Goal: Information Seeking & Learning: Check status

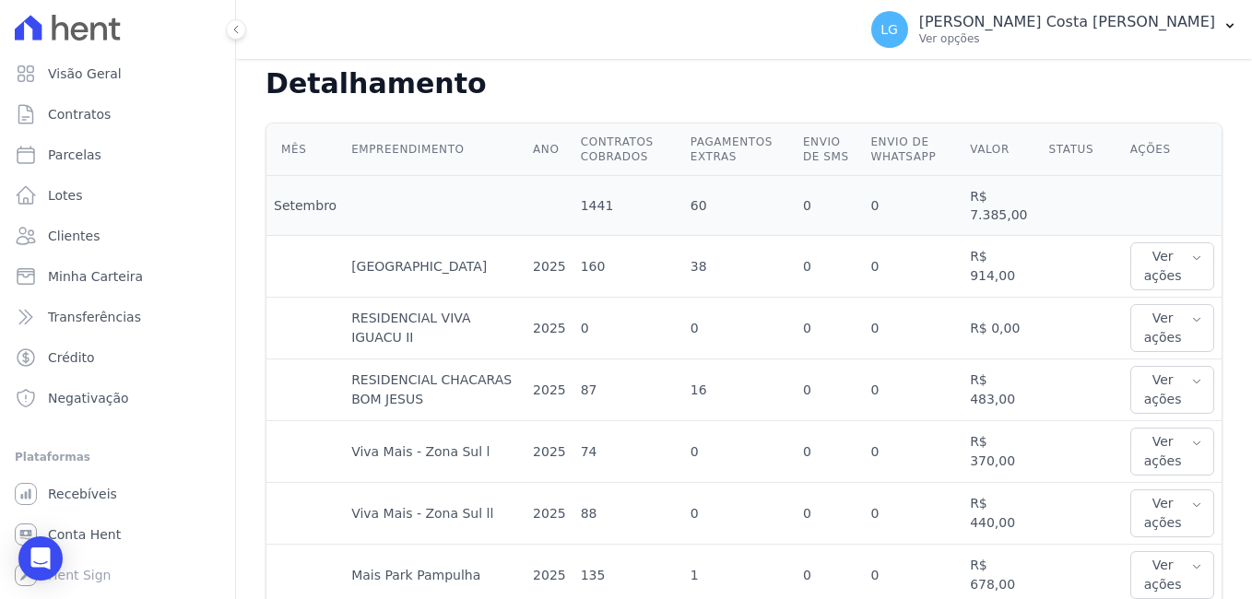
scroll to position [646, 0]
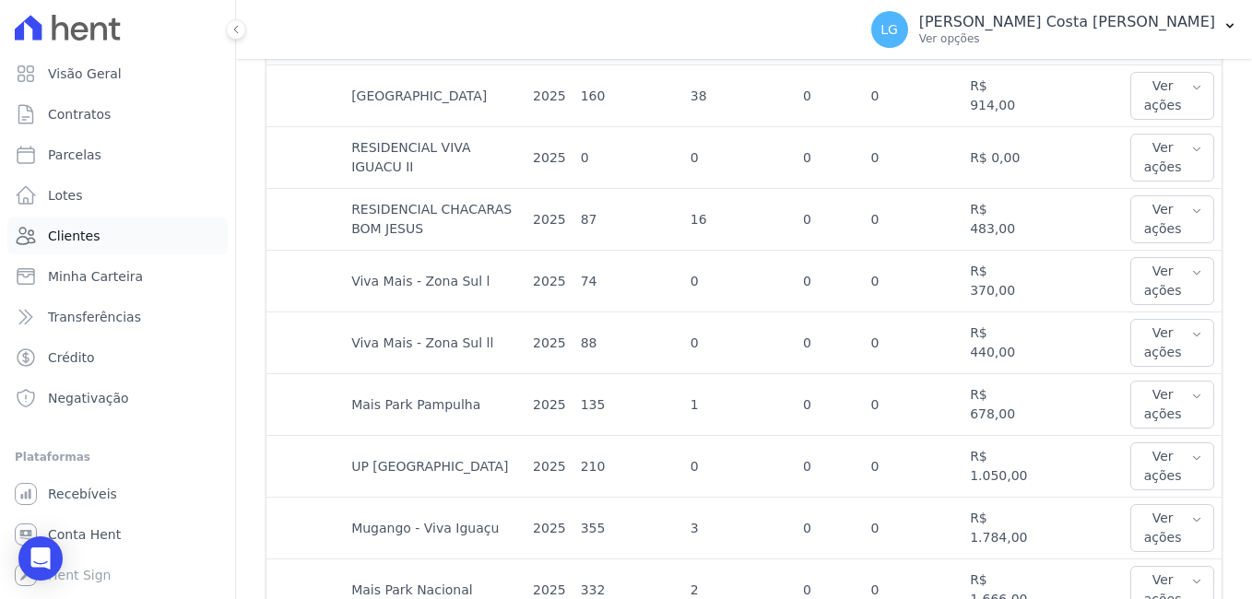
drag, startPoint x: 71, startPoint y: 230, endPoint x: 84, endPoint y: 229, distance: 12.9
click at [71, 230] on span "Clientes" at bounding box center [74, 236] width 52 height 18
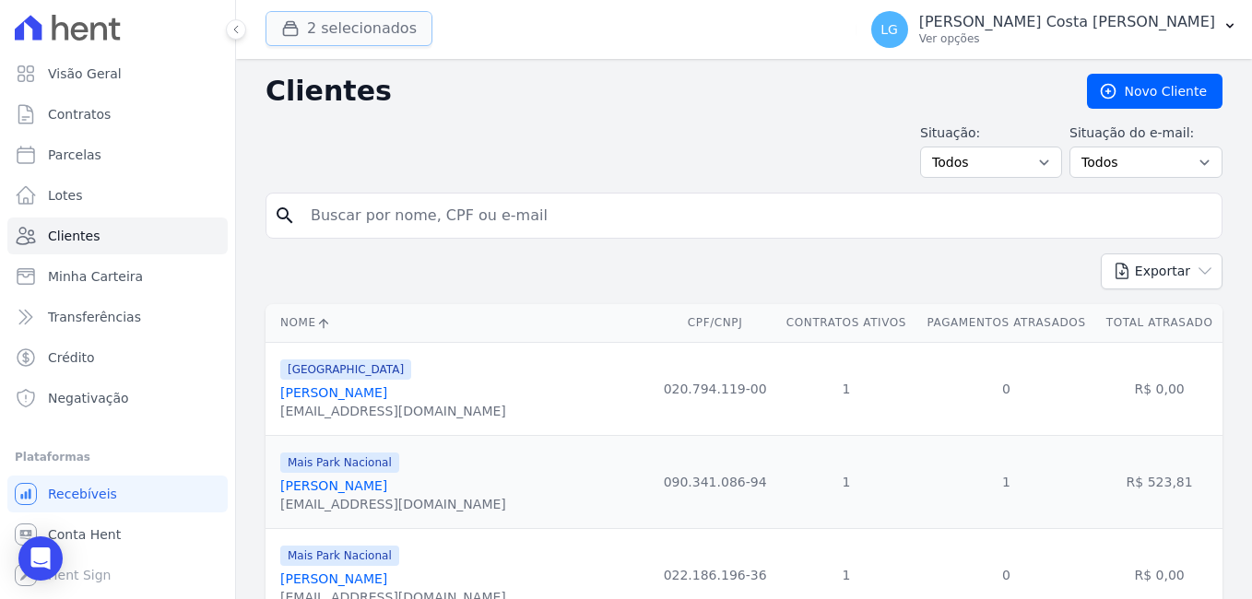
click at [341, 37] on button "2 selecionados" at bounding box center [349, 28] width 167 height 35
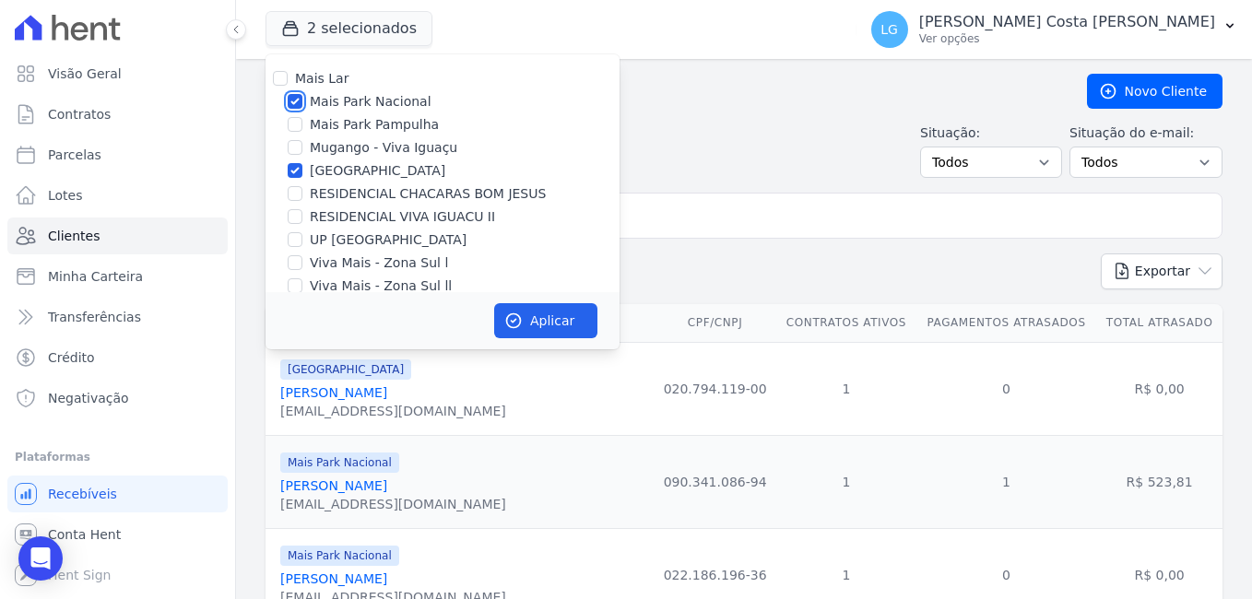
click at [291, 101] on input "Mais Park Nacional" at bounding box center [295, 101] width 15 height 15
checkbox input "false"
click at [298, 169] on input "[GEOGRAPHIC_DATA]" at bounding box center [295, 170] width 15 height 15
checkbox input "false"
click at [298, 109] on div at bounding box center [295, 101] width 15 height 18
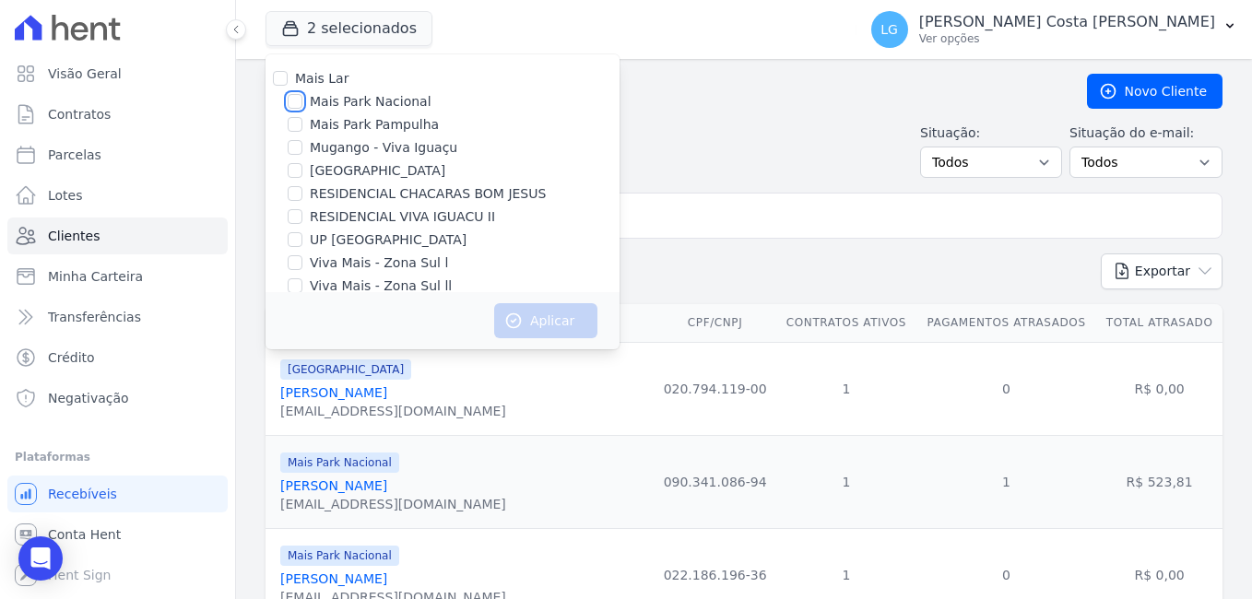
click at [300, 107] on input "Mais Park Nacional" at bounding box center [295, 101] width 15 height 15
checkbox input "true"
click at [543, 321] on button "Aplicar" at bounding box center [545, 320] width 103 height 35
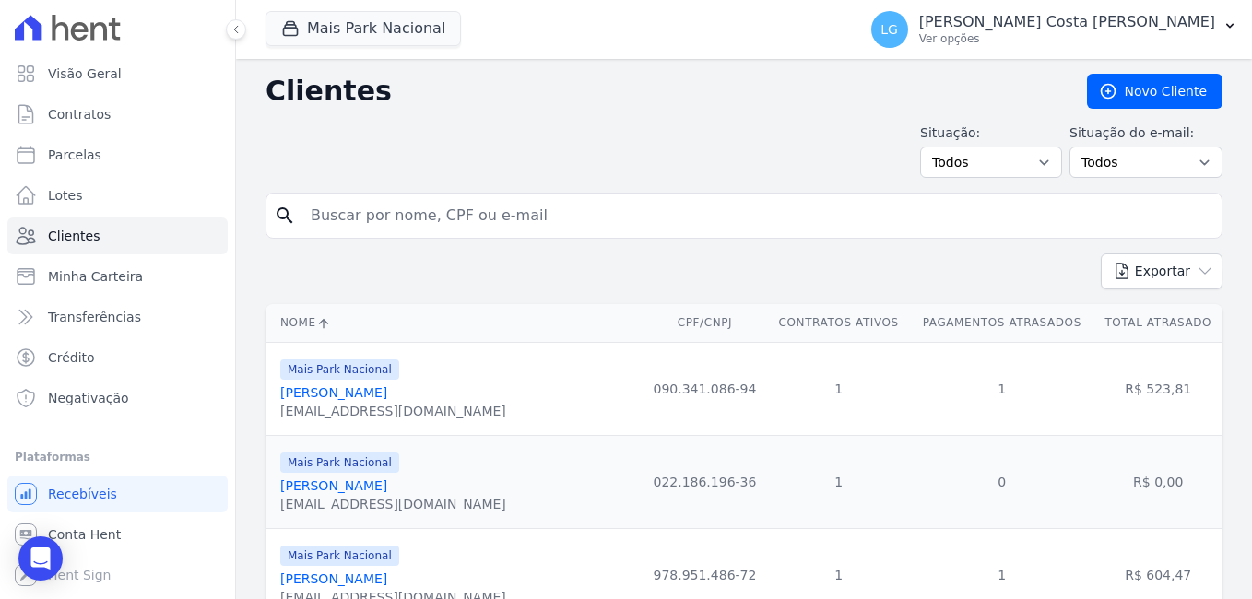
click at [484, 218] on input "search" at bounding box center [757, 215] width 915 height 37
click at [548, 227] on input "search" at bounding box center [757, 215] width 915 height 37
click at [756, 272] on div "Exportar PDF CSV Dimob 2024" at bounding box center [744, 279] width 957 height 51
click at [373, 212] on input "search" at bounding box center [757, 215] width 915 height 37
type input "[PERSON_NAME] [PERSON_NAME]"
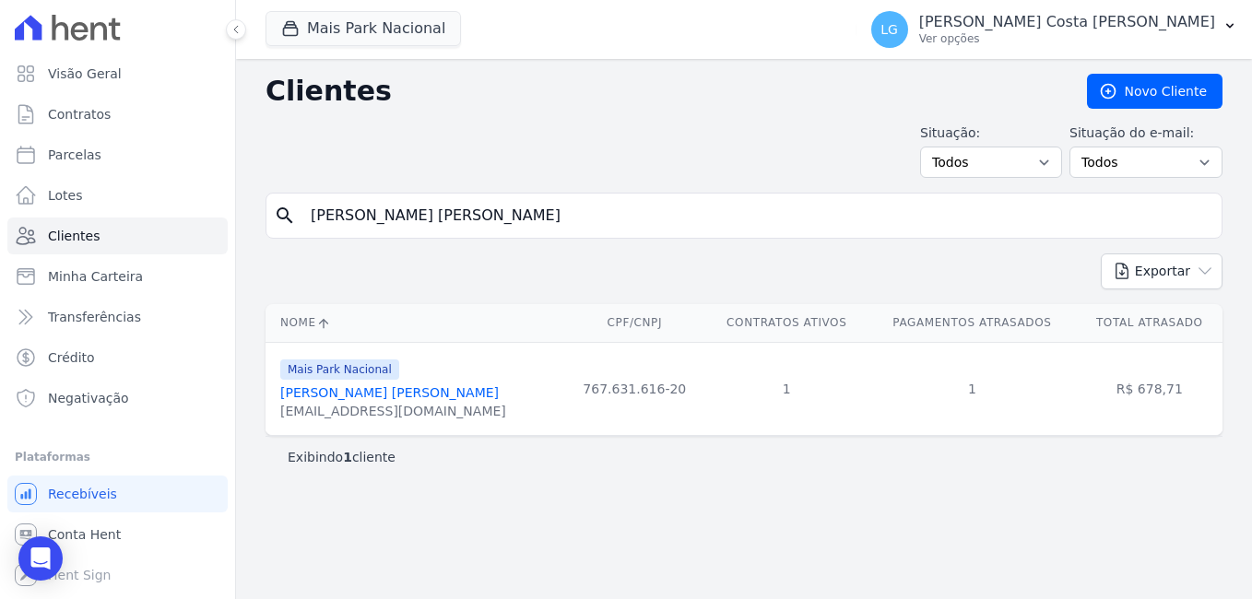
click at [398, 392] on link "[PERSON_NAME] [PERSON_NAME]" at bounding box center [389, 392] width 219 height 15
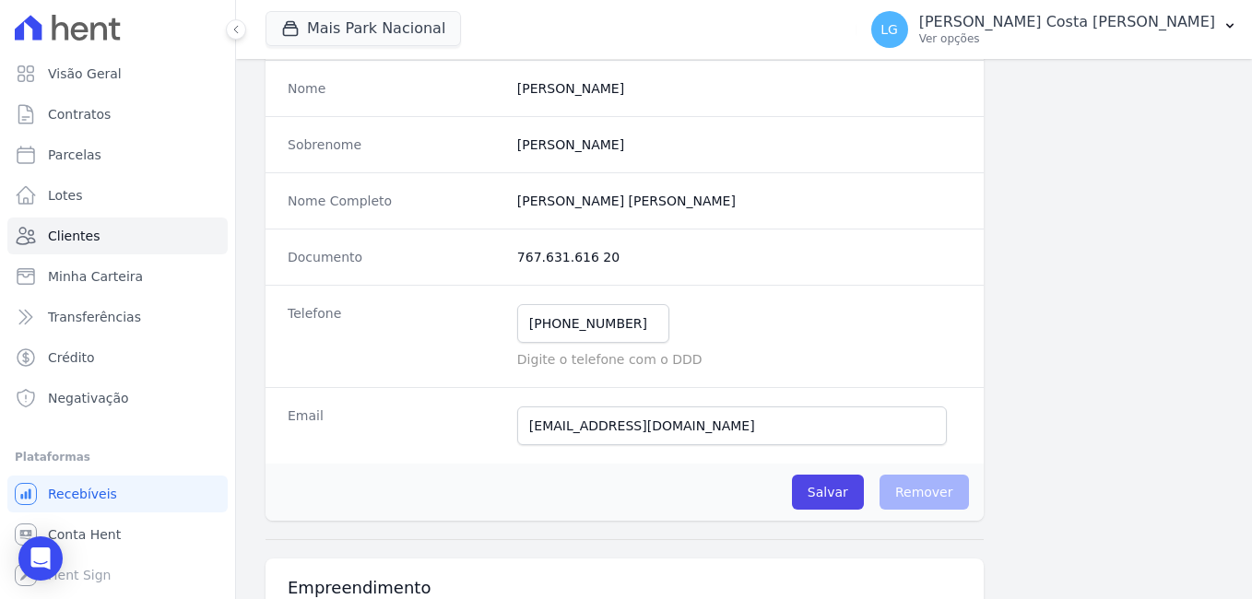
scroll to position [184, 0]
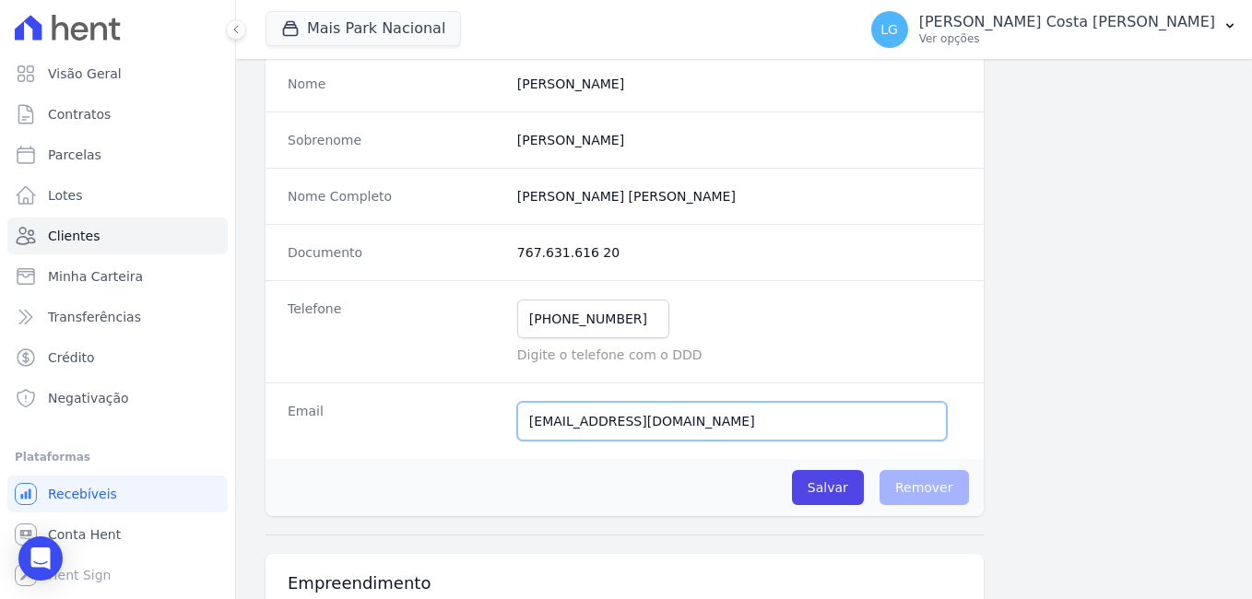
drag, startPoint x: 698, startPoint y: 424, endPoint x: 444, endPoint y: 424, distance: 254.5
click at [444, 424] on div "Email [EMAIL_ADDRESS][DOMAIN_NAME] E-mail enviado. Aguardando confirmação.." at bounding box center [625, 421] width 718 height 77
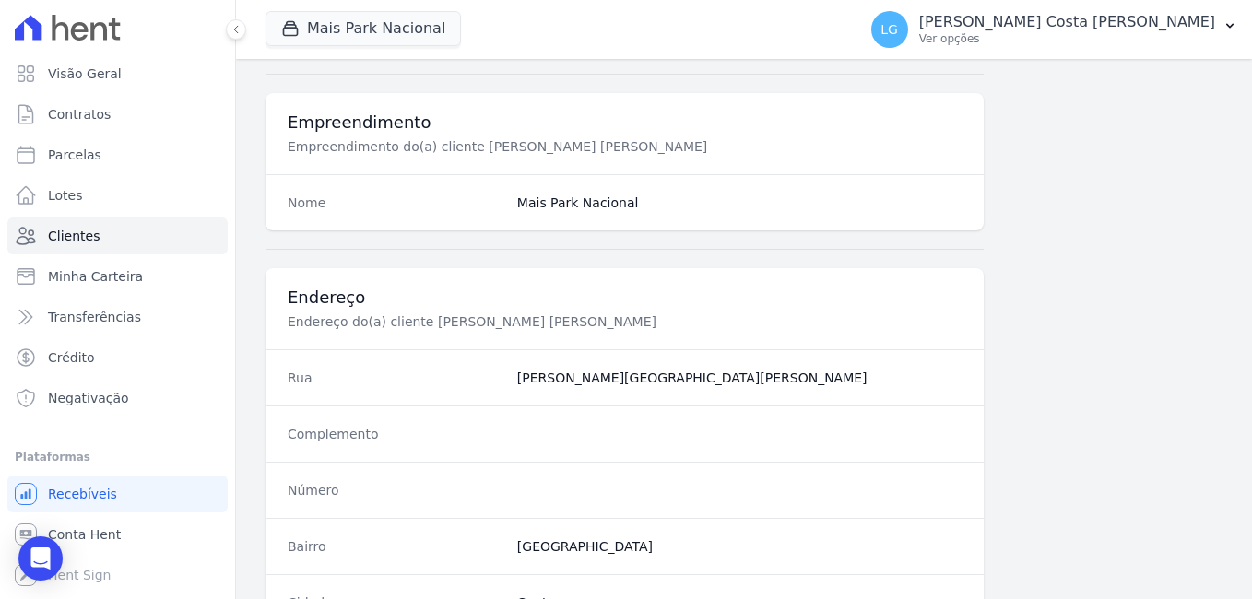
scroll to position [1126, 0]
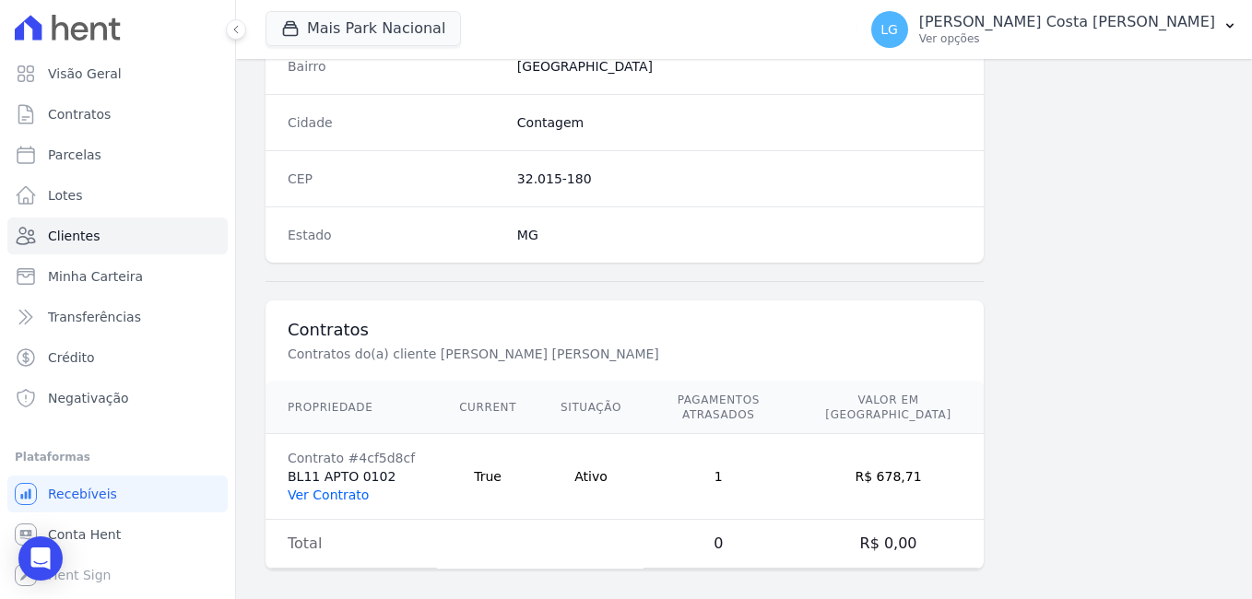
click at [342, 488] on link "Ver Contrato" at bounding box center [328, 495] width 81 height 15
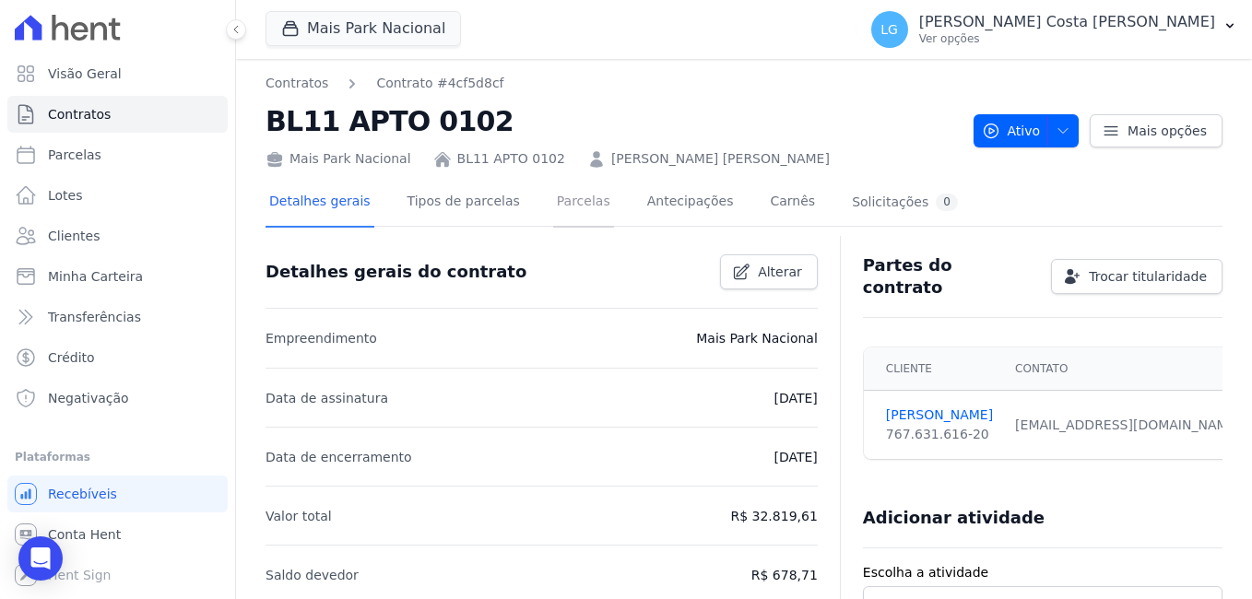
click at [583, 200] on link "Parcelas" at bounding box center [583, 203] width 61 height 49
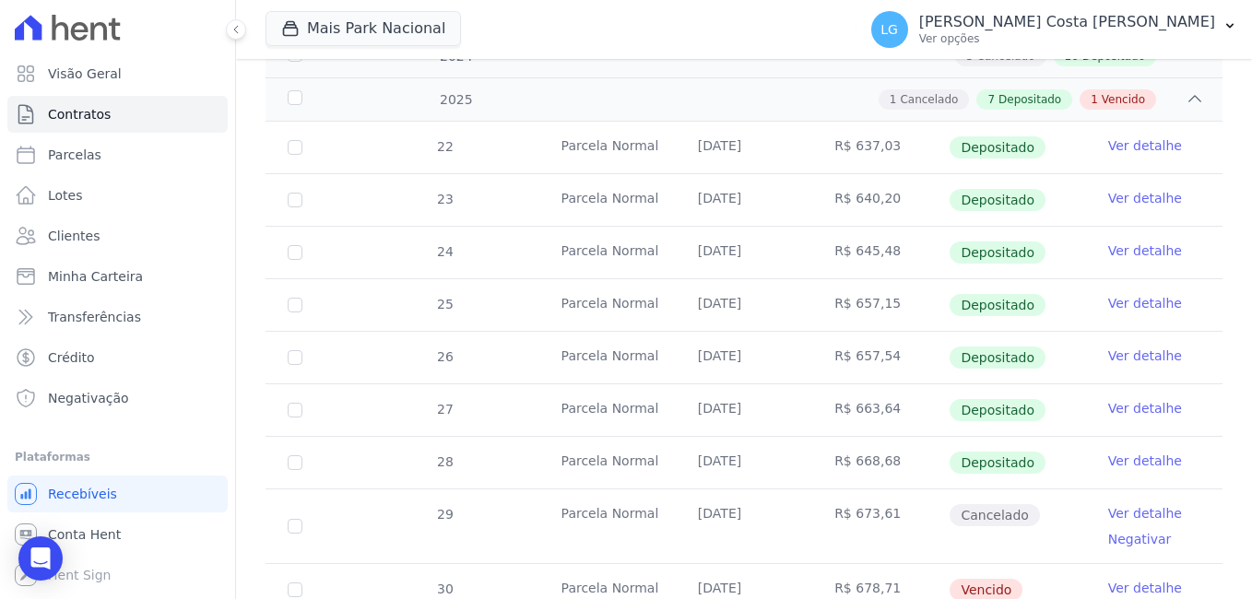
scroll to position [426, 0]
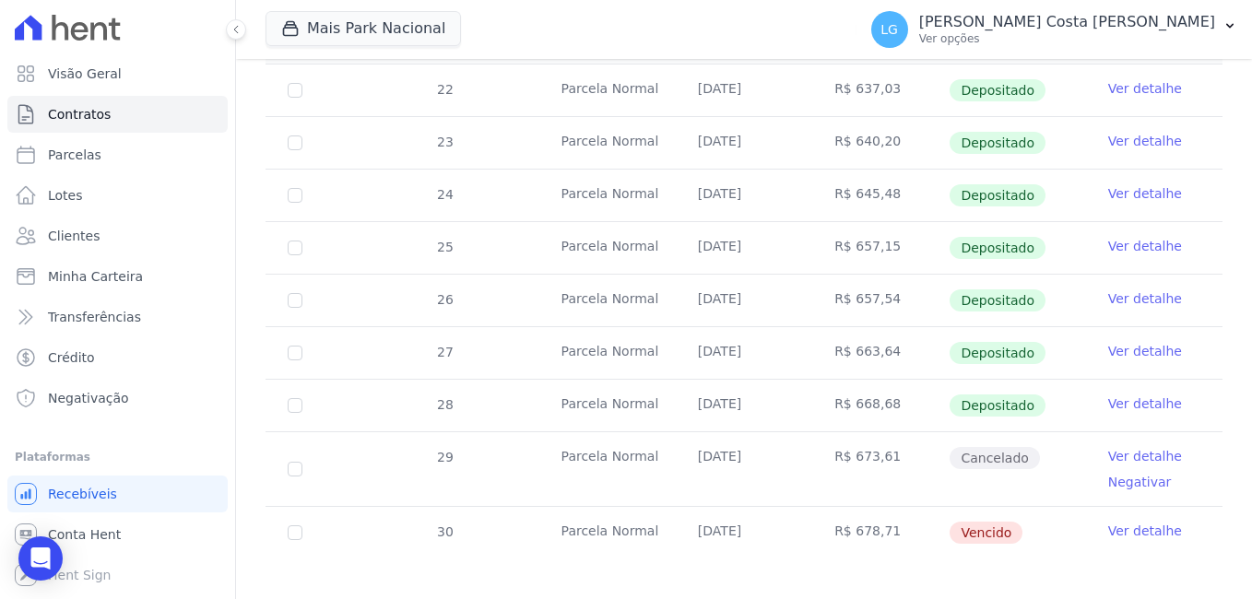
click at [1146, 522] on link "Ver detalhe" at bounding box center [1146, 531] width 74 height 18
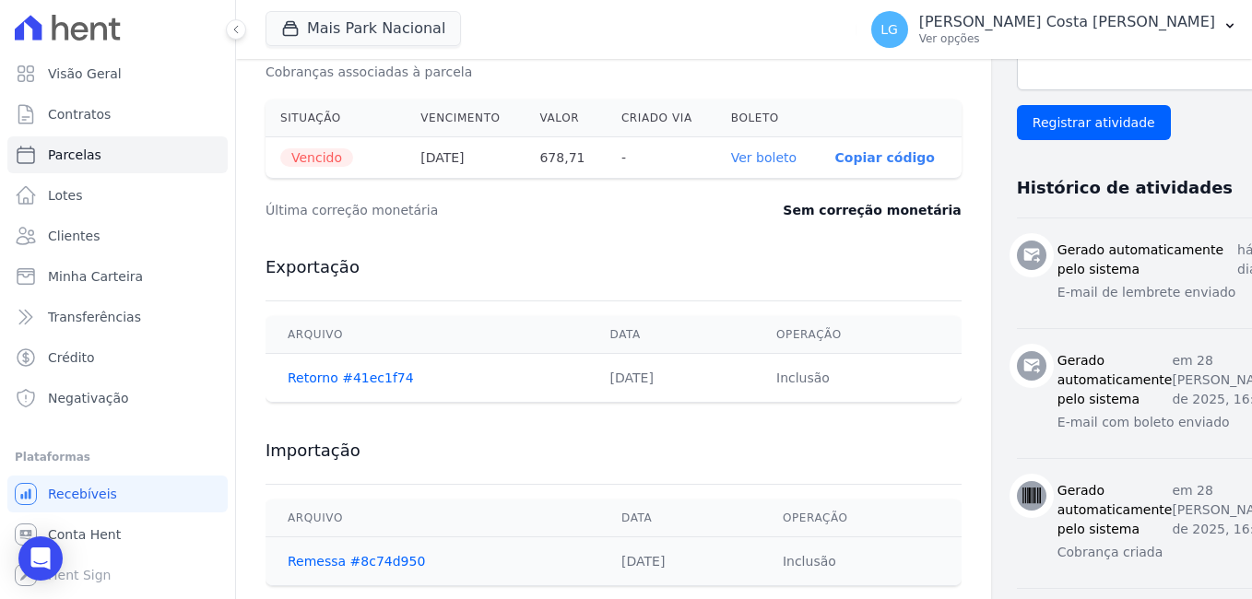
scroll to position [737, 0]
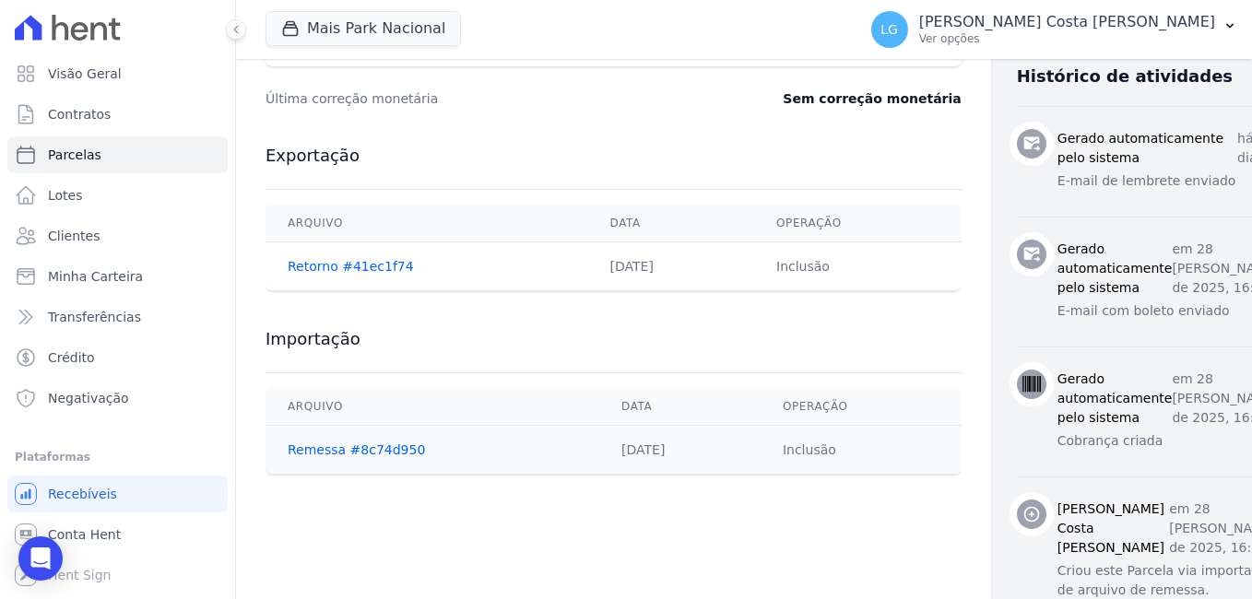
drag, startPoint x: 634, startPoint y: 454, endPoint x: 535, endPoint y: 448, distance: 99.8
click at [599, 448] on td "[DATE]" at bounding box center [679, 450] width 161 height 49
copy td "[DATE]"
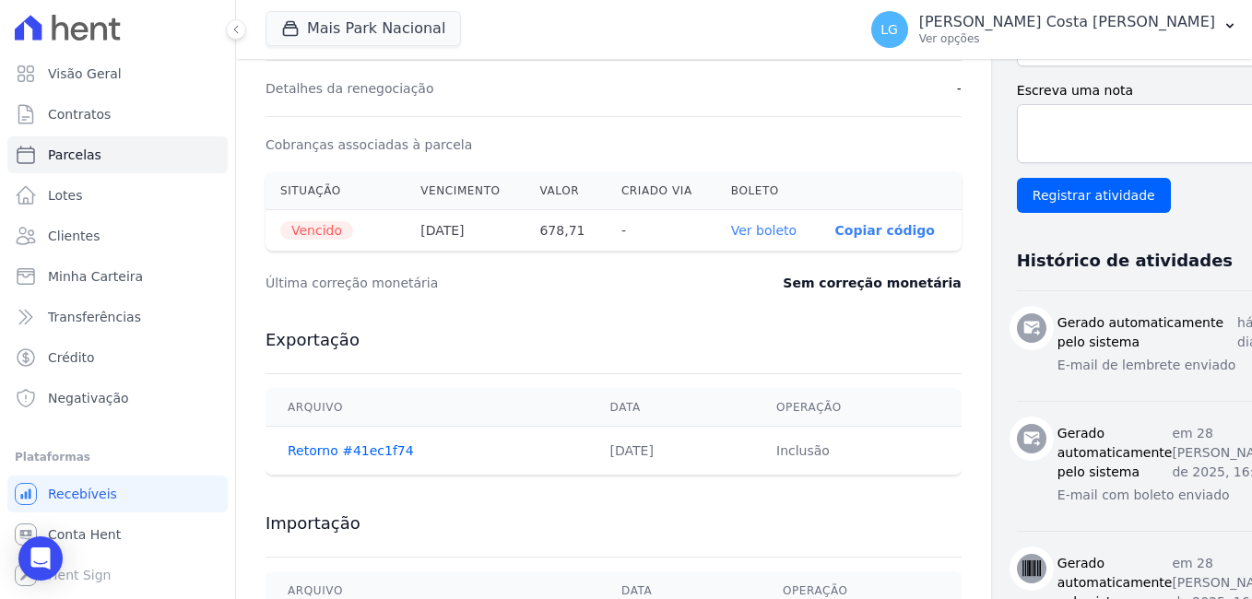
scroll to position [645, 0]
